Goal: Task Accomplishment & Management: Understand process/instructions

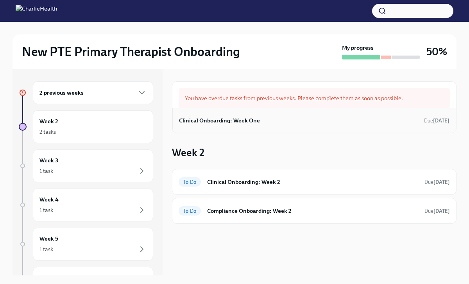
click at [247, 126] on div "Clinical Onboarding: Week One Due [DATE]" at bounding box center [314, 120] width 284 height 24
click at [246, 125] on div "Clinical Onboarding: Week One Due [DATE]" at bounding box center [314, 121] width 271 height 12
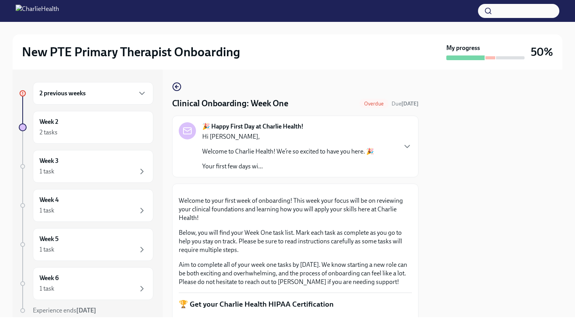
click at [469, 128] on div at bounding box center [495, 194] width 135 height 248
click at [414, 141] on div "🎉 Happy First Day at Charlie Health! Hi [PERSON_NAME], Welcome to Charlie Healt…" at bounding box center [295, 147] width 246 height 62
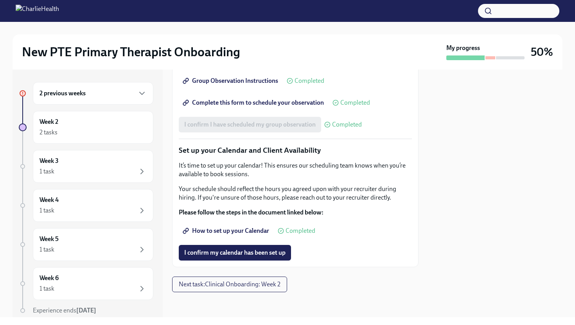
scroll to position [1823, 0]
click at [223, 254] on span "I confirm my calendar has been set up" at bounding box center [234, 253] width 101 height 8
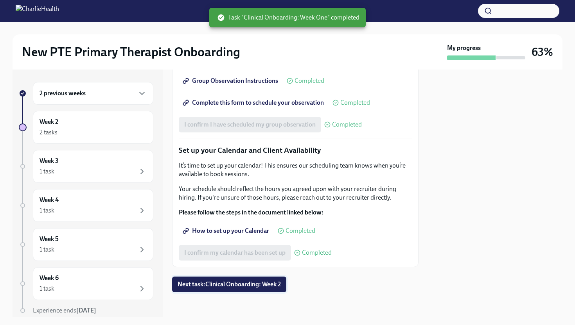
click at [228, 284] on span "Next task : Clinical Onboarding: Week 2" at bounding box center [229, 285] width 103 height 8
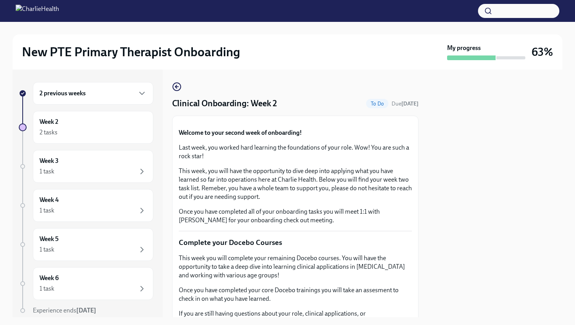
drag, startPoint x: 471, startPoint y: 102, endPoint x: 473, endPoint y: 70, distance: 31.8
click at [469, 101] on div at bounding box center [495, 194] width 135 height 248
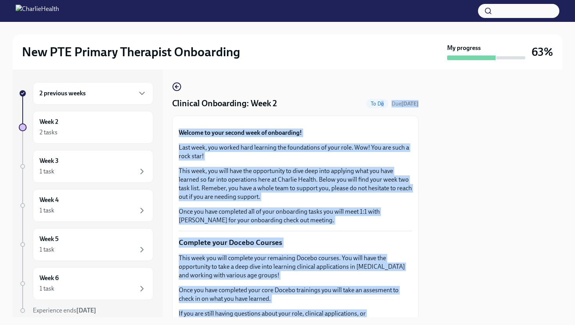
drag, startPoint x: 376, startPoint y: 107, endPoint x: 442, endPoint y: 126, distance: 68.9
click at [442, 127] on div "2 previous weeks Week 2 2 tasks Week 3 1 task Week 4 1 task Week 5 1 task Week …" at bounding box center [288, 194] width 550 height 248
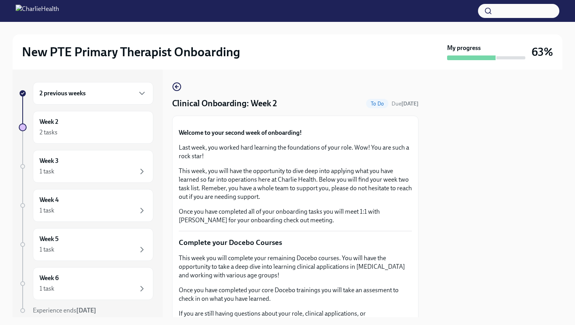
click at [442, 126] on div at bounding box center [495, 194] width 135 height 248
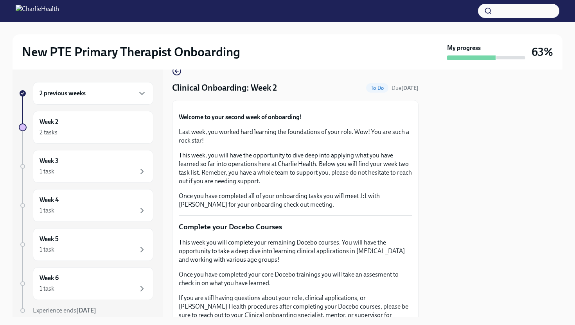
click at [417, 153] on div "Clinical Onboarding: Week 2 To Do Due [DATE] Welcome to your second week of onb…" at bounding box center [295, 194] width 246 height 248
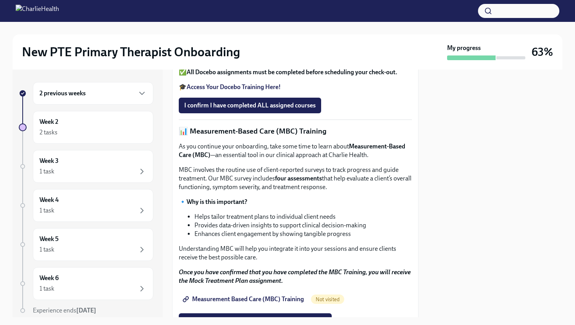
scroll to position [297, 0]
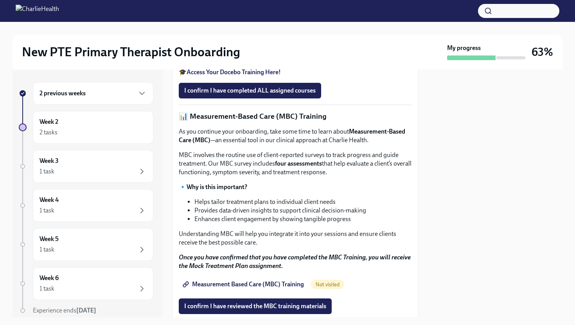
click at [199, 76] on strong "Access Your Docebo Training Here!" at bounding box center [234, 71] width 94 height 7
